Goal: Check status: Check status

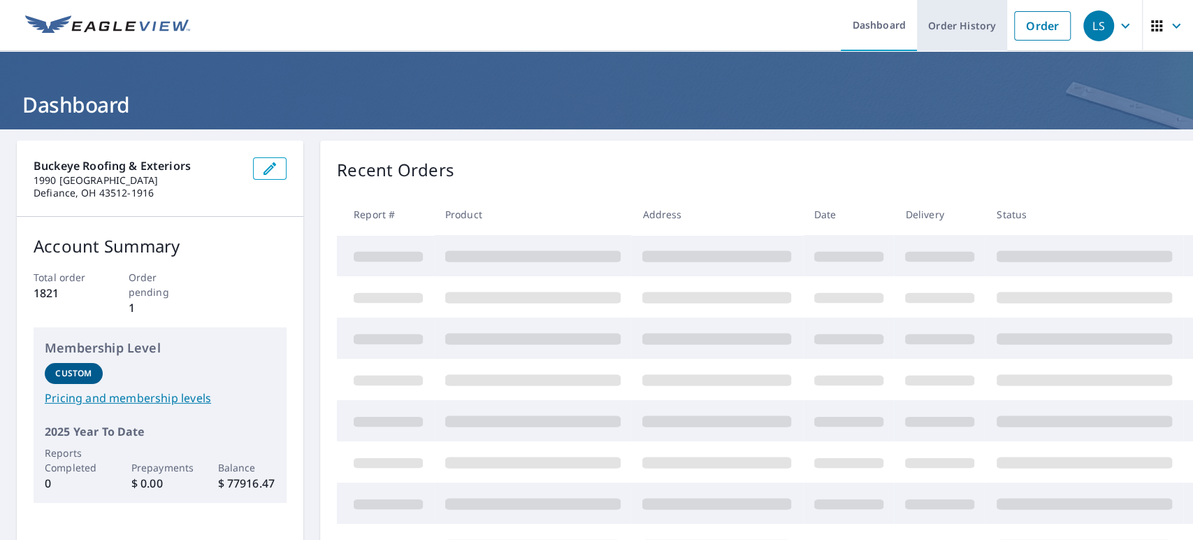
click at [966, 30] on link "Order History" at bounding box center [962, 25] width 90 height 51
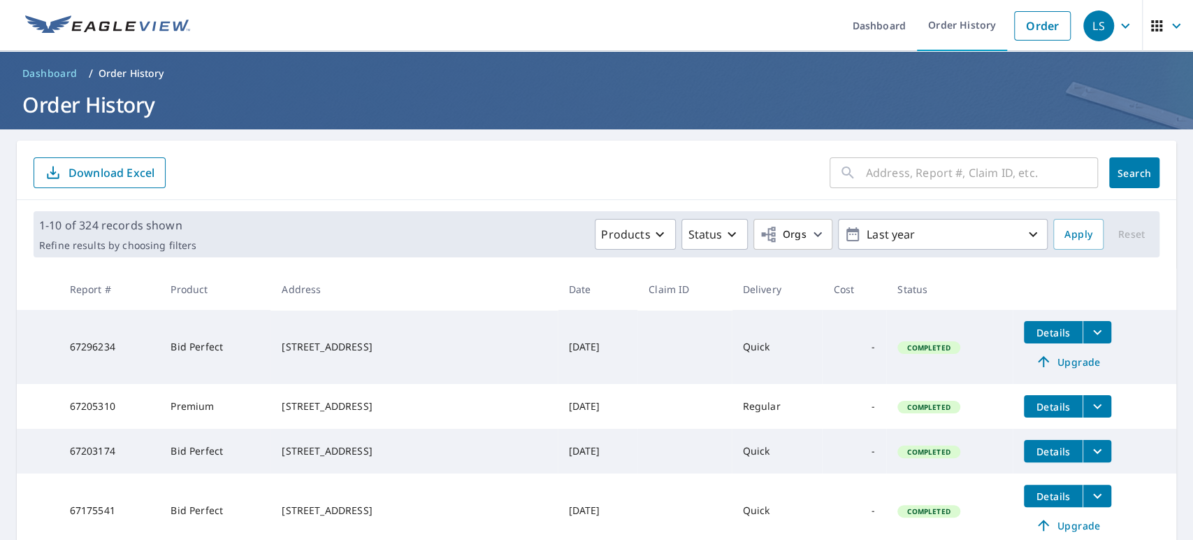
click at [1001, 175] on input "text" at bounding box center [982, 172] width 232 height 39
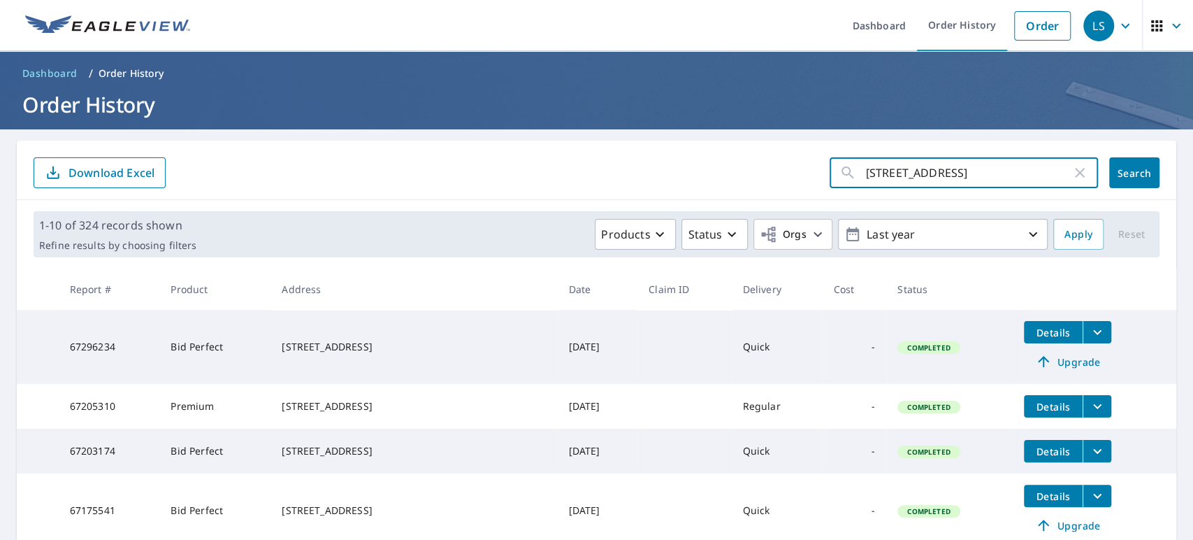
type input "[STREET_ADDRESS]"
click button "Search" at bounding box center [1134, 172] width 50 height 31
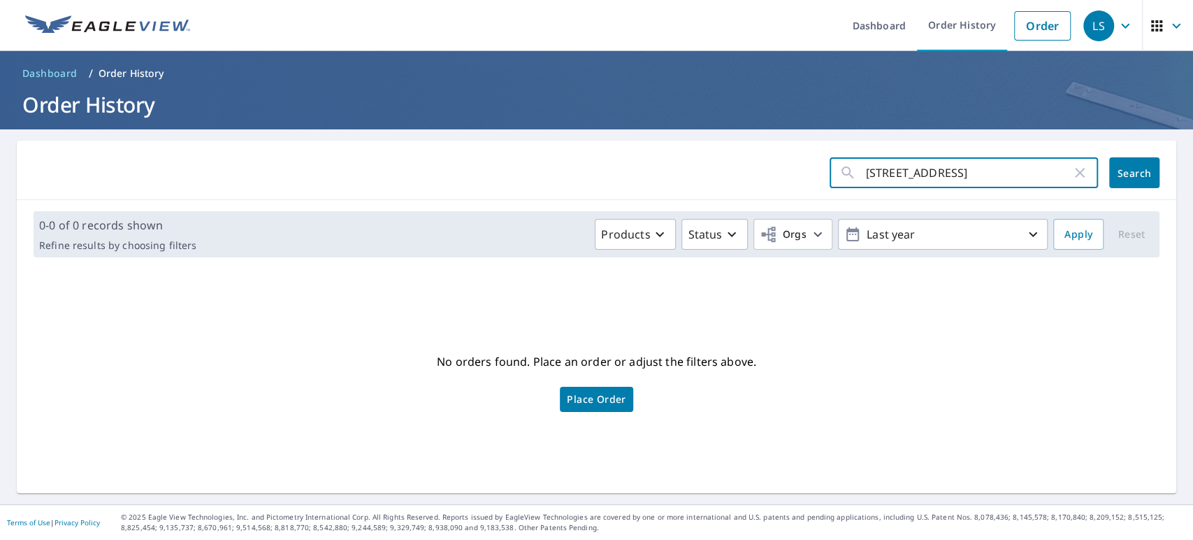
drag, startPoint x: 960, startPoint y: 172, endPoint x: 928, endPoint y: 174, distance: 31.5
click at [928, 174] on input "[STREET_ADDRESS]" at bounding box center [968, 172] width 205 height 39
type input "11242 Maple"
click button "Search" at bounding box center [1134, 172] width 50 height 31
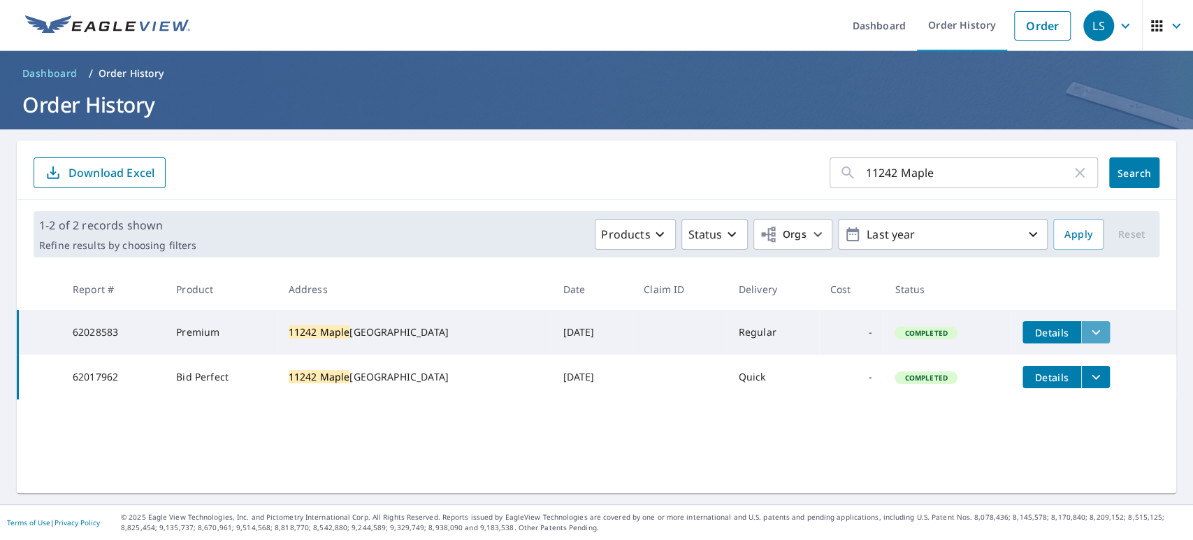
click at [1088, 335] on icon "filesDropdownBtn-62028583" at bounding box center [1096, 332] width 17 height 17
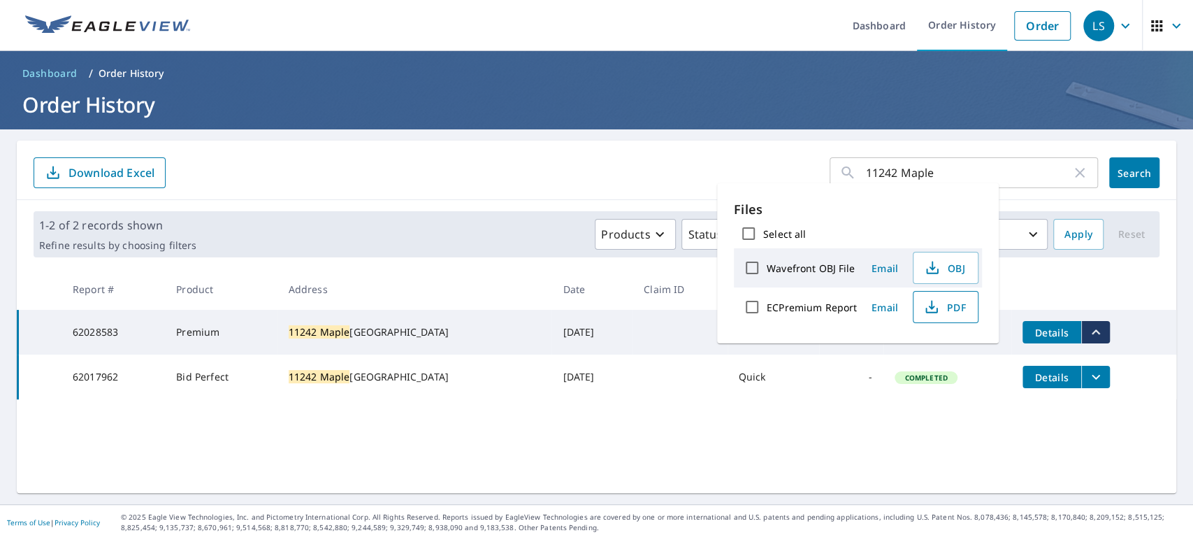
click at [951, 311] on span "PDF" at bounding box center [944, 306] width 45 height 17
